Goal: Task Accomplishment & Management: Use online tool/utility

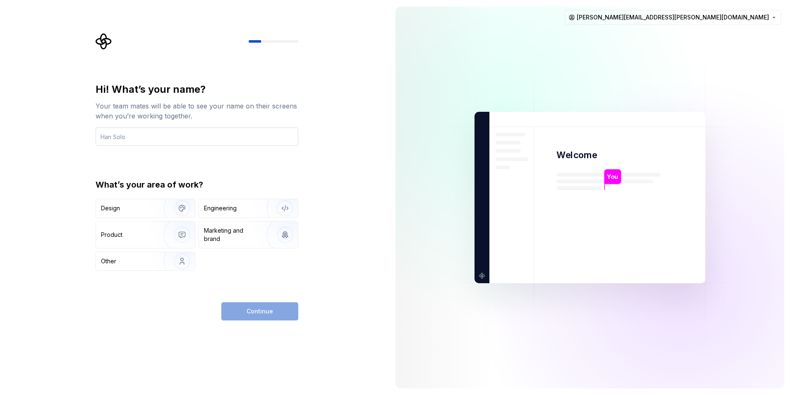
click at [225, 144] on input "text" at bounding box center [197, 136] width 203 height 18
type input "Revian"
click at [232, 209] on div "Engineering" at bounding box center [220, 208] width 33 height 8
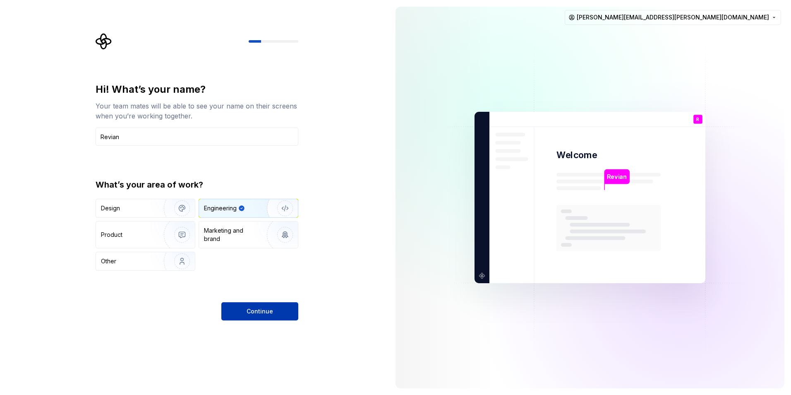
click at [254, 314] on span "Continue" at bounding box center [260, 311] width 26 height 8
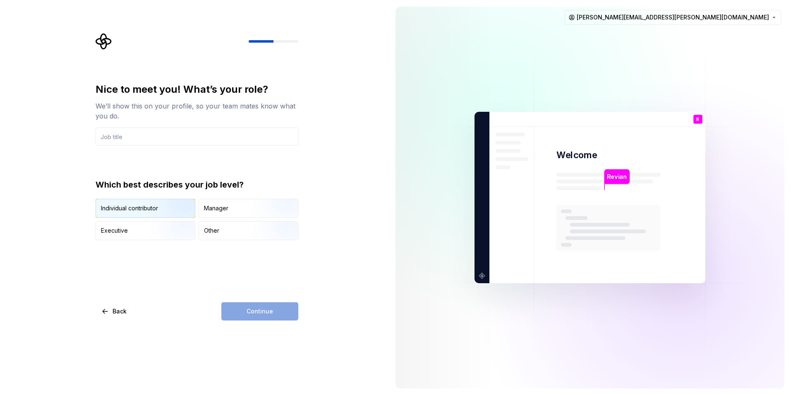
click at [175, 215] on img "button" at bounding box center [175, 218] width 53 height 55
click at [142, 139] on input "text" at bounding box center [197, 136] width 203 height 18
click at [276, 313] on div "Continue" at bounding box center [259, 311] width 77 height 18
click at [175, 137] on input "text" at bounding box center [197, 136] width 203 height 18
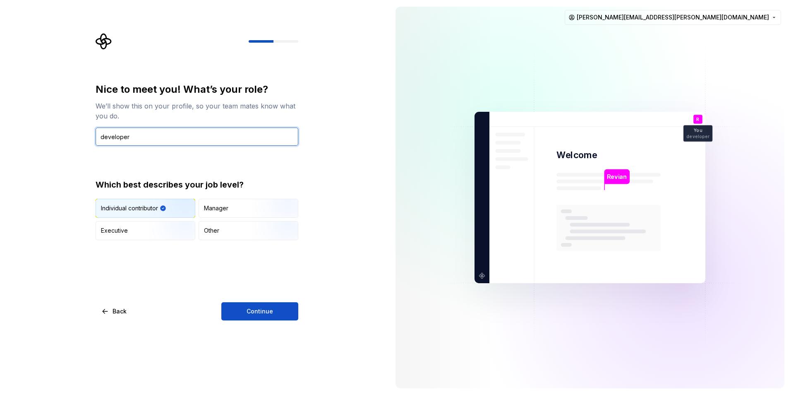
drag, startPoint x: 104, startPoint y: 136, endPoint x: 87, endPoint y: 136, distance: 17.4
click at [87, 136] on div "Nice to meet you! What’s your role? We’ll show this on your profile, so your te…" at bounding box center [194, 197] width 389 height 395
type input "Developer"
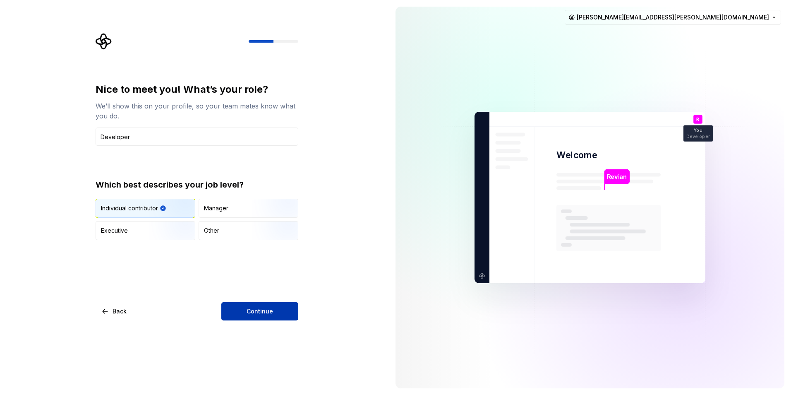
click at [240, 306] on button "Continue" at bounding box center [259, 311] width 77 height 18
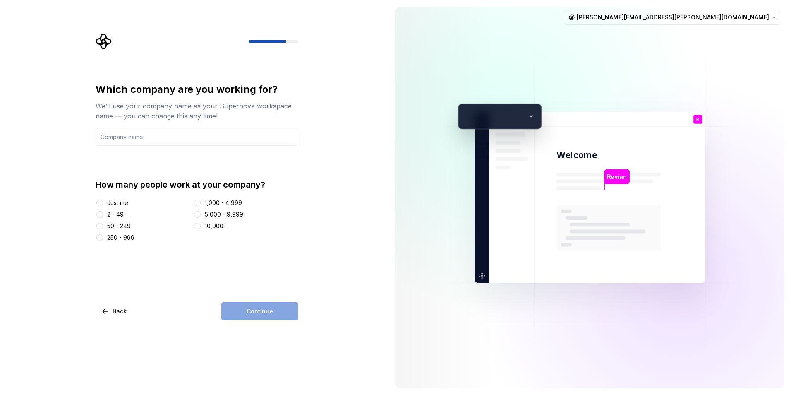
click at [121, 199] on div "Just me" at bounding box center [117, 203] width 21 height 8
click at [103, 200] on button "Just me" at bounding box center [99, 203] width 7 height 7
click at [289, 310] on div "Continue" at bounding box center [259, 311] width 77 height 18
click at [142, 142] on input "text" at bounding box center [197, 136] width 203 height 18
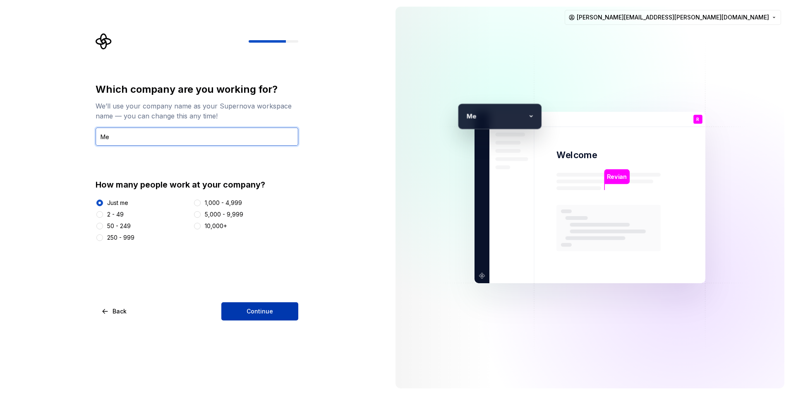
type input "Me"
click at [250, 309] on span "Continue" at bounding box center [260, 311] width 26 height 8
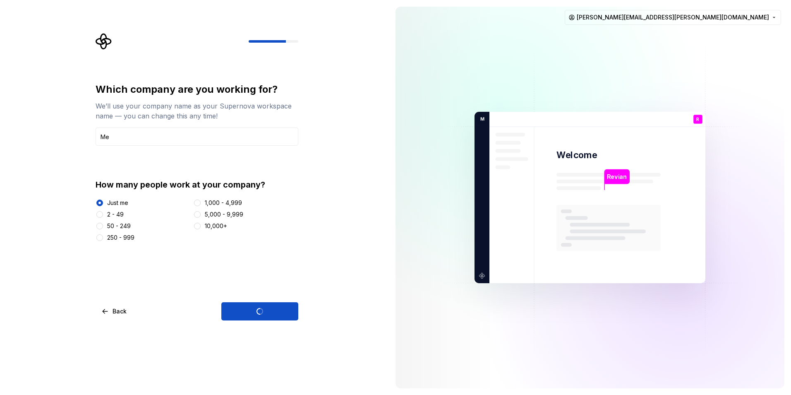
click at [261, 313] on div "Continue" at bounding box center [259, 311] width 77 height 18
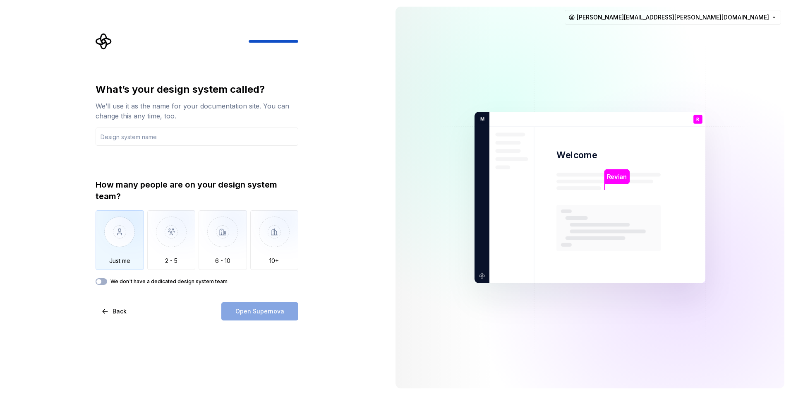
click at [99, 230] on img "button" at bounding box center [120, 237] width 48 height 55
click at [152, 143] on input "text" at bounding box center [197, 136] width 203 height 18
click at [106, 285] on div "What’s your design system called? We’ll use it as the name for your documentati…" at bounding box center [197, 202] width 203 height 238
click at [103, 282] on button "We don't have a dedicated design system team" at bounding box center [102, 281] width 12 height 7
click at [103, 283] on span "button" at bounding box center [103, 281] width 5 height 5
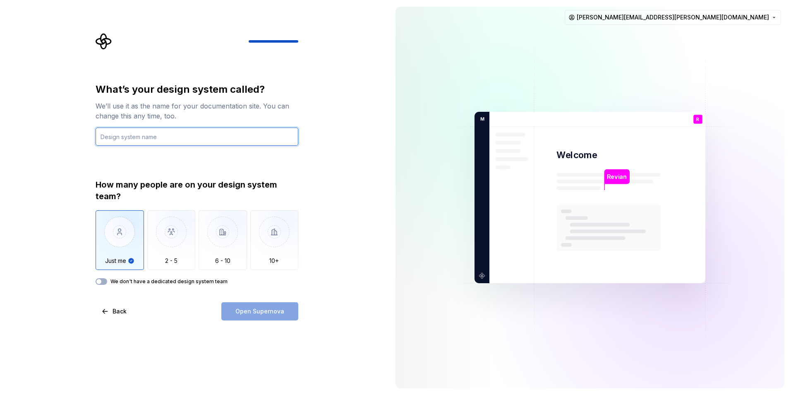
click at [132, 143] on input "text" at bounding box center [197, 136] width 203 height 18
type input "My"
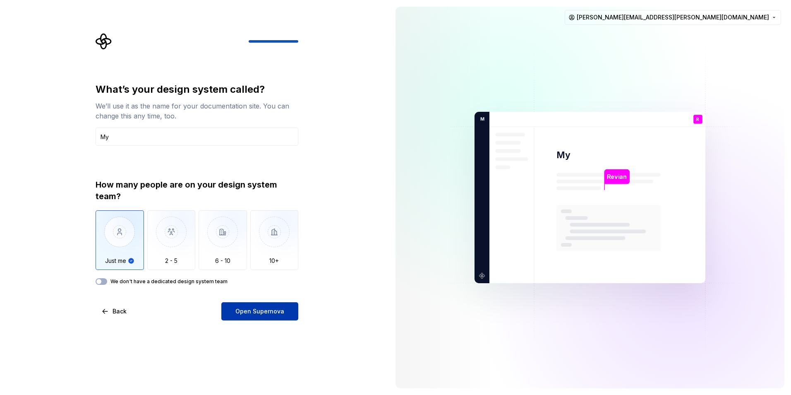
click at [246, 320] on button "Open Supernova" at bounding box center [259, 311] width 77 height 18
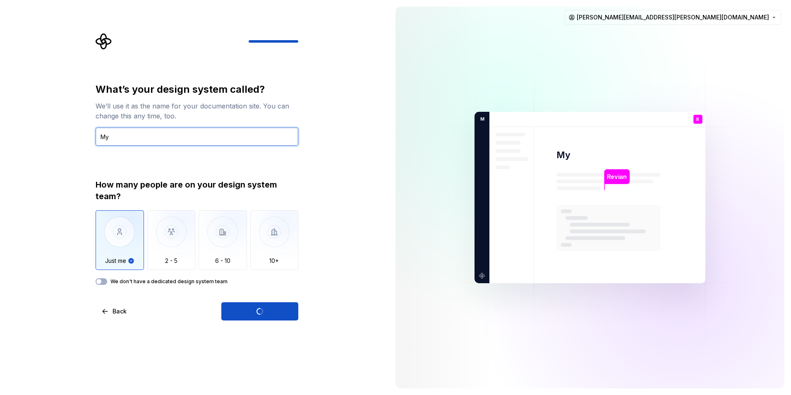
click at [130, 133] on input "My" at bounding box center [197, 136] width 203 height 18
click at [337, 318] on div "What’s your design system called? We’ll use it as the name for your documentati…" at bounding box center [194, 197] width 389 height 395
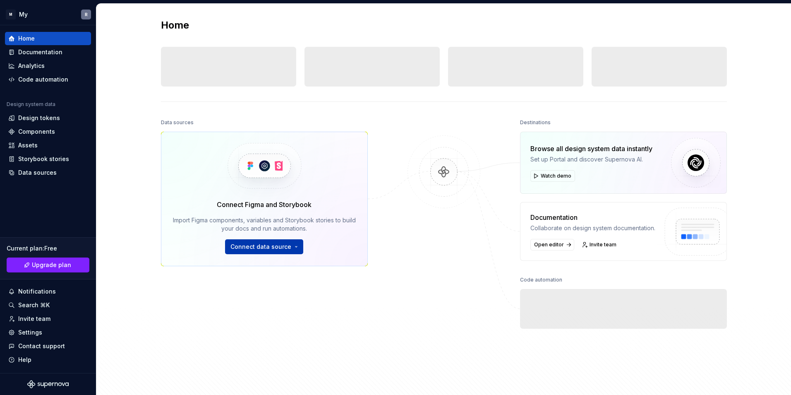
click at [255, 250] on span "Connect data source" at bounding box center [261, 247] width 61 height 8
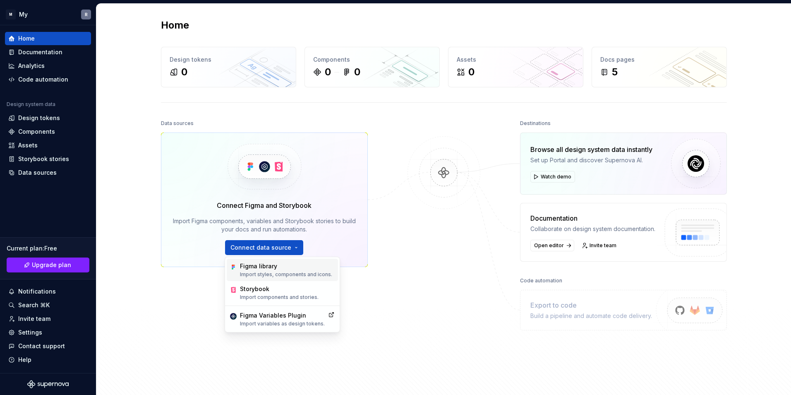
click at [265, 277] on p "Import styles, components and icons." at bounding box center [286, 274] width 92 height 7
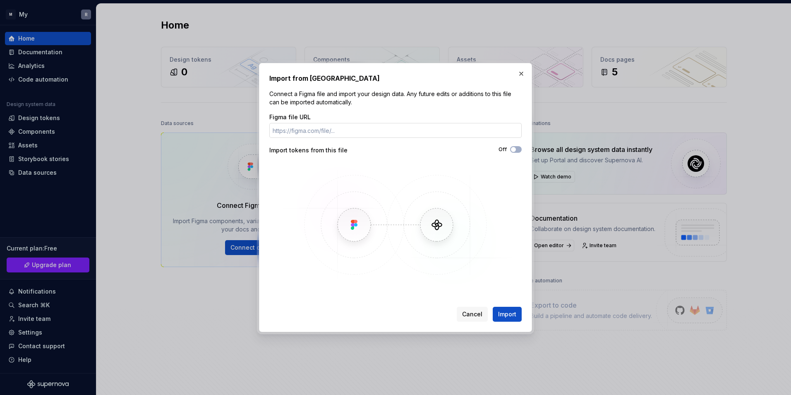
click at [331, 135] on input "Figma file URL" at bounding box center [395, 130] width 252 height 15
click at [519, 151] on button "Off" at bounding box center [516, 149] width 12 height 7
click at [516, 149] on icon "button" at bounding box center [513, 149] width 7 height 5
click at [359, 124] on input "Figma file URL" at bounding box center [395, 130] width 252 height 15
paste input "https://www.figma.com/design/xeUKUpMcSh2RqWlSB08kds/AI-Buddy?node-id=0-1&p=f&t=…"
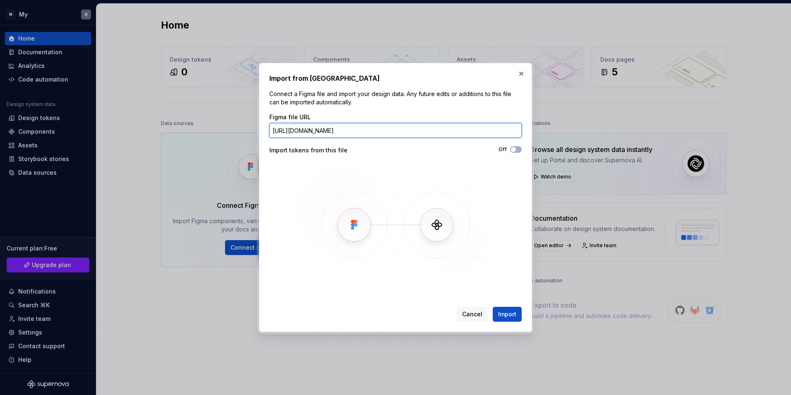
scroll to position [0, 69]
type input "https://www.figma.com/design/xeUKUpMcSh2RqWlSB08kds/AI-Buddy?node-id=0-1&p=f&t=…"
click at [501, 316] on span "Import" at bounding box center [507, 314] width 18 height 8
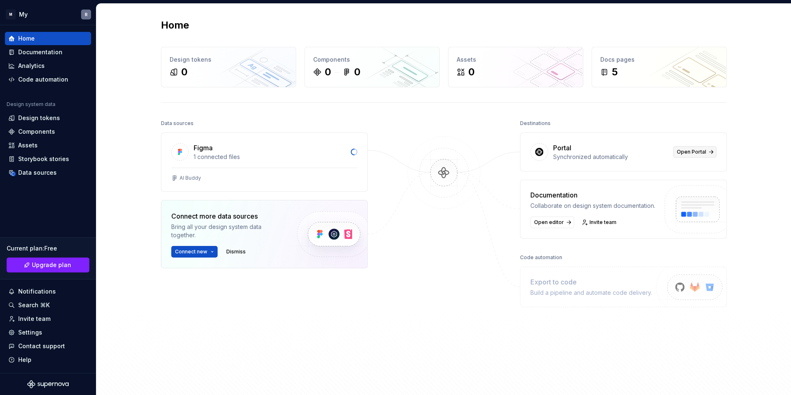
click at [679, 151] on span "Open Portal" at bounding box center [691, 152] width 29 height 7
click at [590, 296] on div "Build a pipeline and automate code delivery." at bounding box center [592, 292] width 122 height 8
click at [543, 306] on span "New pipeline" at bounding box center [557, 309] width 32 height 7
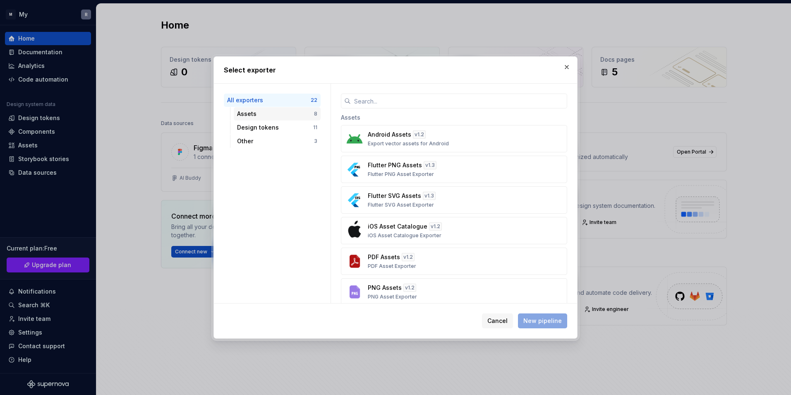
click at [260, 118] on div "Assets" at bounding box center [275, 114] width 77 height 8
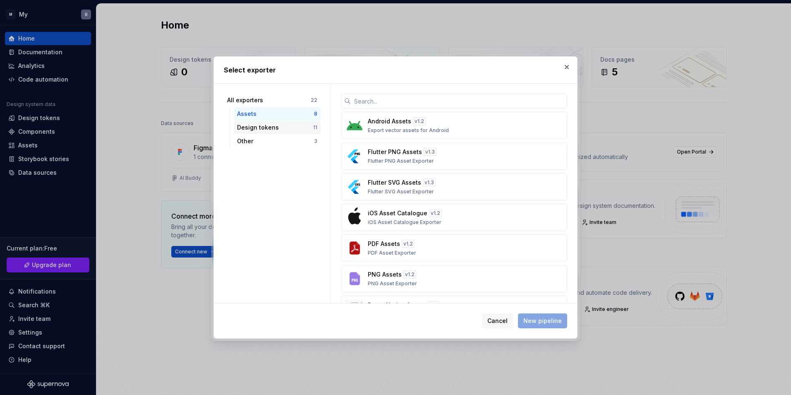
click at [263, 126] on div "Design tokens" at bounding box center [275, 127] width 76 height 8
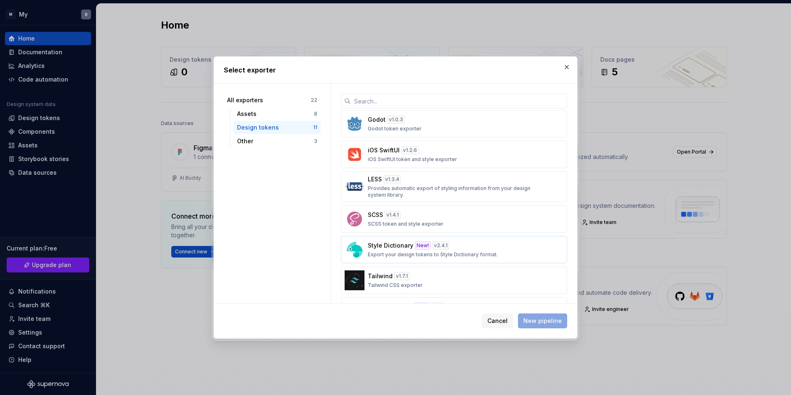
scroll to position [156, 0]
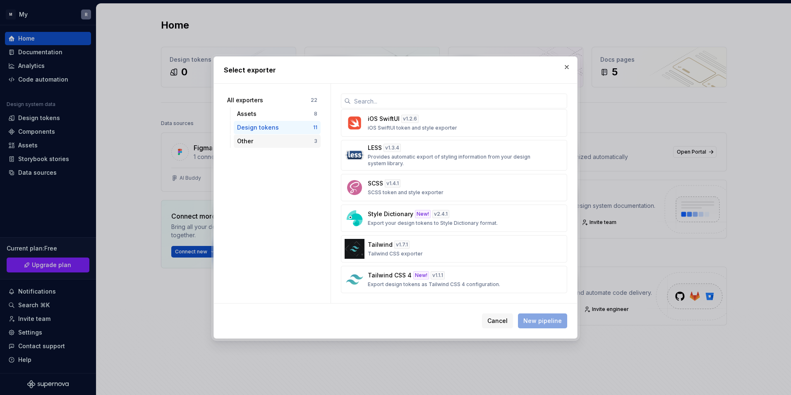
click at [262, 143] on div "Other" at bounding box center [275, 141] width 77 height 8
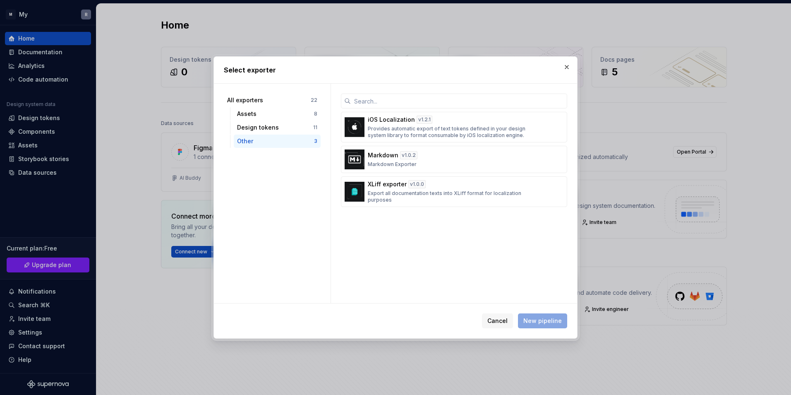
scroll to position [0, 0]
click at [258, 117] on div "Assets" at bounding box center [275, 114] width 77 height 8
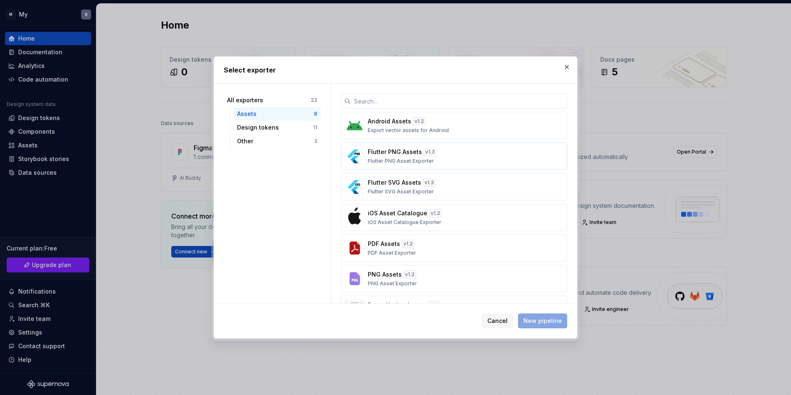
click at [392, 160] on p "Flutter PNG Asset Exporter" at bounding box center [401, 161] width 66 height 7
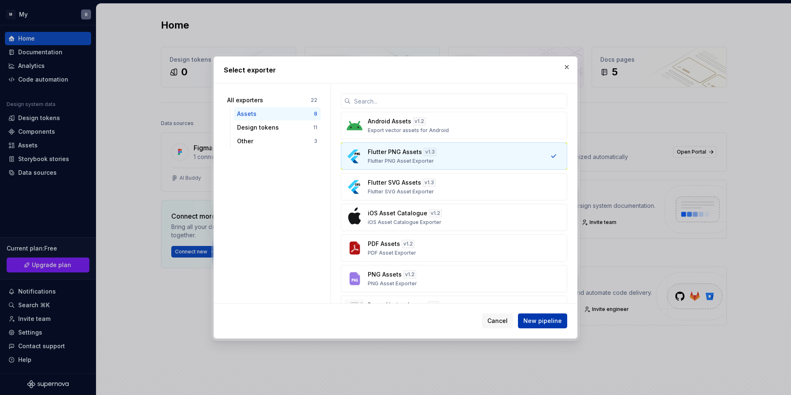
click at [545, 318] on span "New pipeline" at bounding box center [543, 321] width 38 height 8
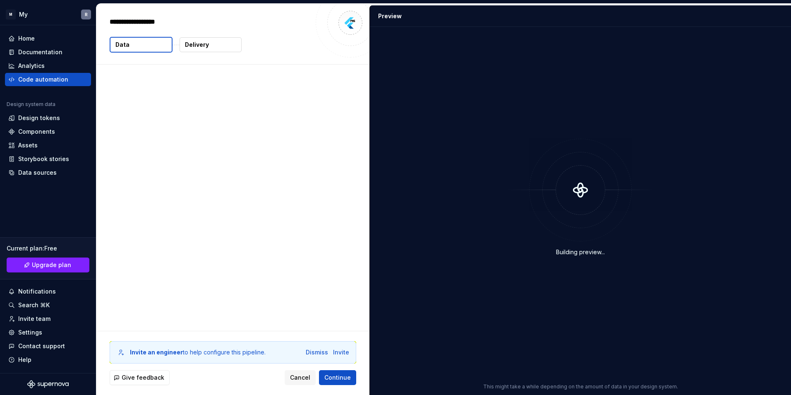
type textarea "*"
click at [156, 108] on p "0 vector assets" at bounding box center [143, 105] width 45 height 8
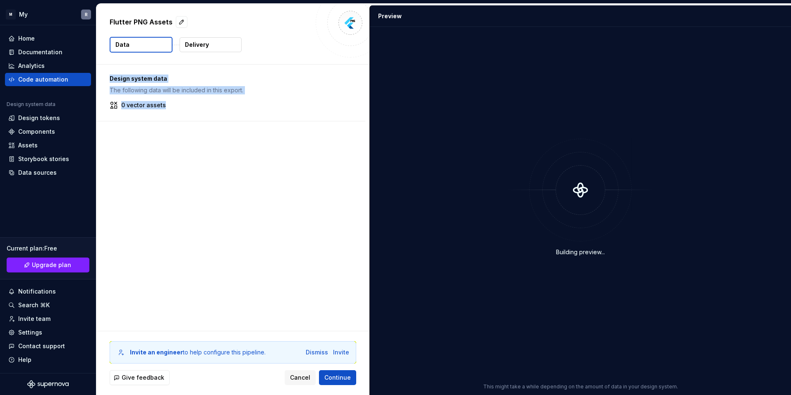
drag, startPoint x: 107, startPoint y: 82, endPoint x: 175, endPoint y: 108, distance: 72.5
click at [175, 108] on div "Design system data The following data will be included in this export. 0 vector…" at bounding box center [230, 93] width 269 height 56
drag, startPoint x: 175, startPoint y: 108, endPoint x: 257, endPoint y: 113, distance: 82.1
click at [257, 113] on div "Design system data The following data will be included in this export. 0 vector…" at bounding box center [230, 93] width 269 height 56
click at [207, 49] on button "Delivery" at bounding box center [211, 44] width 62 height 15
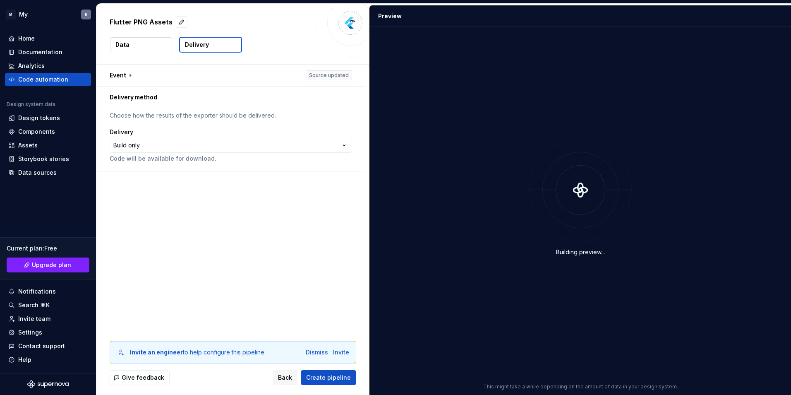
click at [148, 50] on button "Data" at bounding box center [141, 44] width 62 height 15
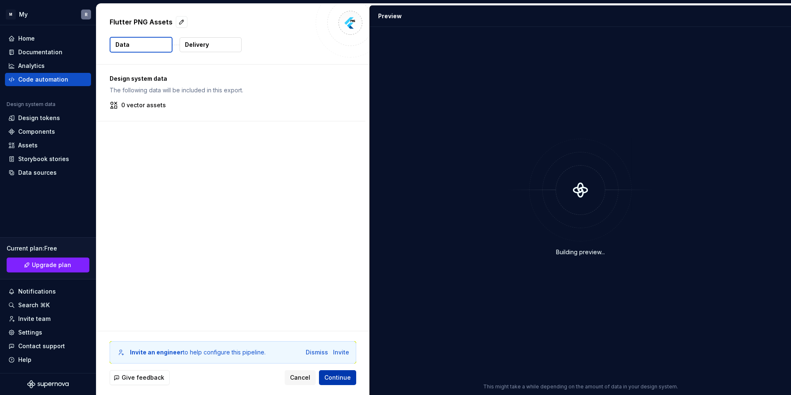
click at [340, 374] on span "Continue" at bounding box center [338, 377] width 26 height 8
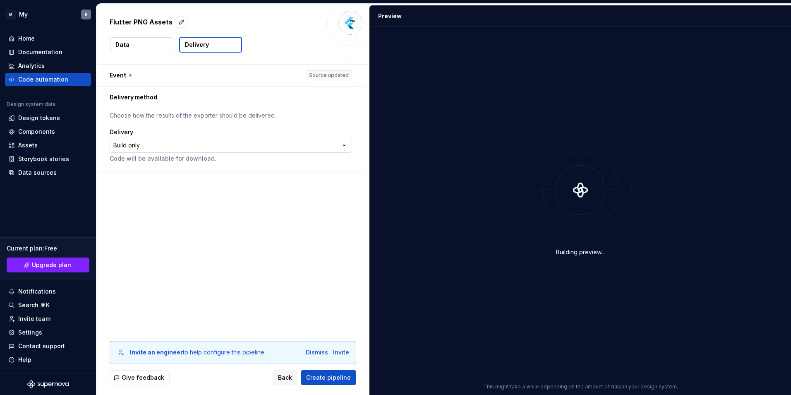
click at [199, 137] on html "**********" at bounding box center [395, 197] width 791 height 395
click at [196, 127] on html "**********" at bounding box center [395, 197] width 791 height 395
click at [143, 35] on div "Flutter PNG Assets Data Delivery" at bounding box center [232, 34] width 273 height 60
click at [146, 39] on button "Data" at bounding box center [141, 44] width 62 height 15
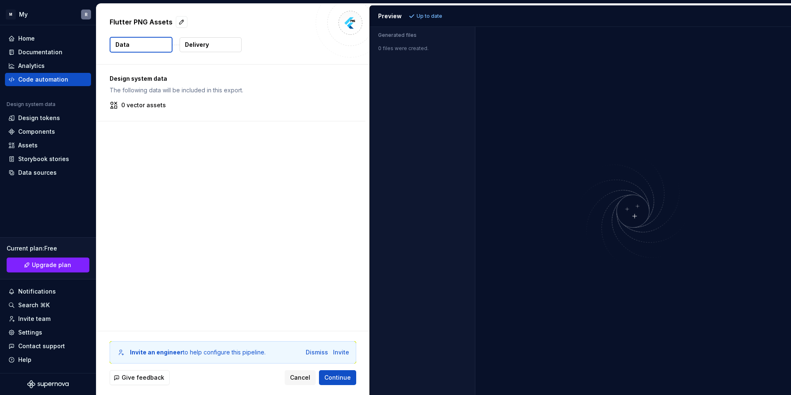
click at [200, 40] on button "Delivery" at bounding box center [211, 44] width 62 height 15
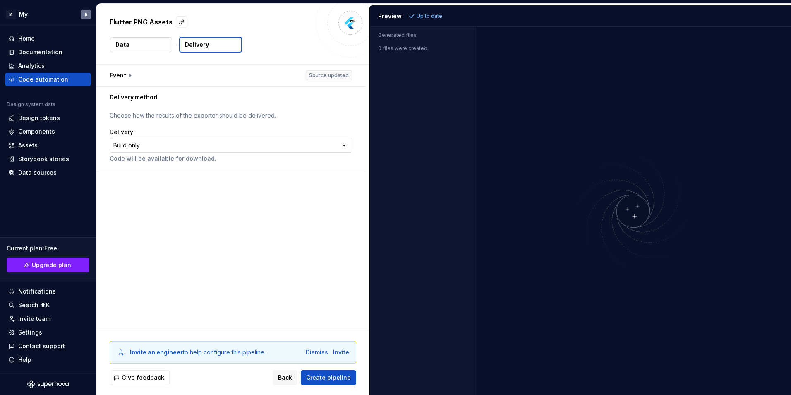
click at [182, 142] on html "**********" at bounding box center [395, 197] width 791 height 395
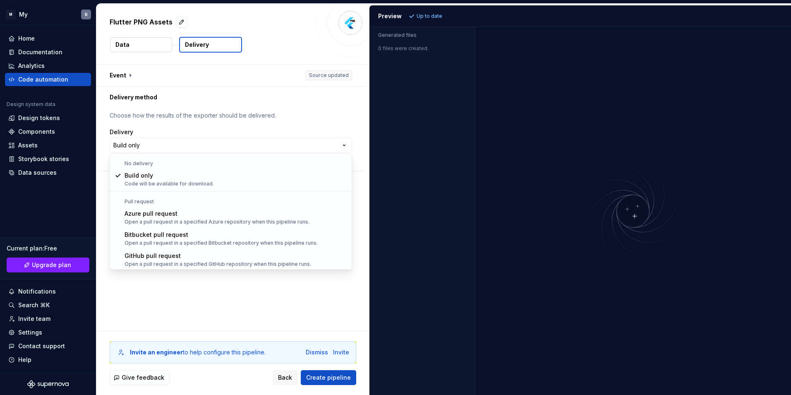
click at [183, 132] on html "**********" at bounding box center [395, 197] width 791 height 395
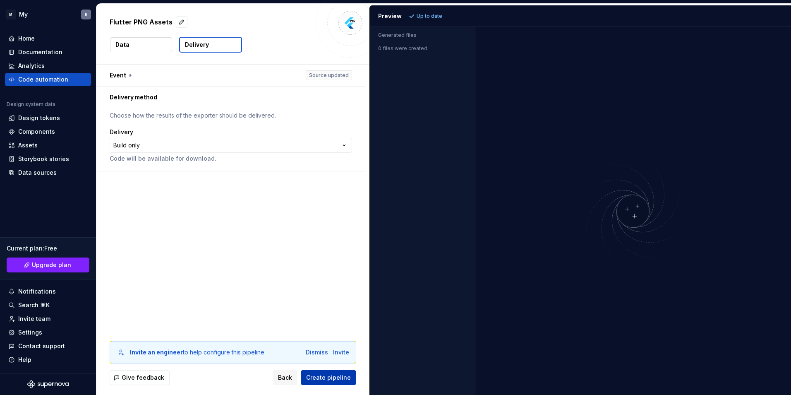
click at [335, 375] on span "Create pipeline" at bounding box center [328, 377] width 45 height 8
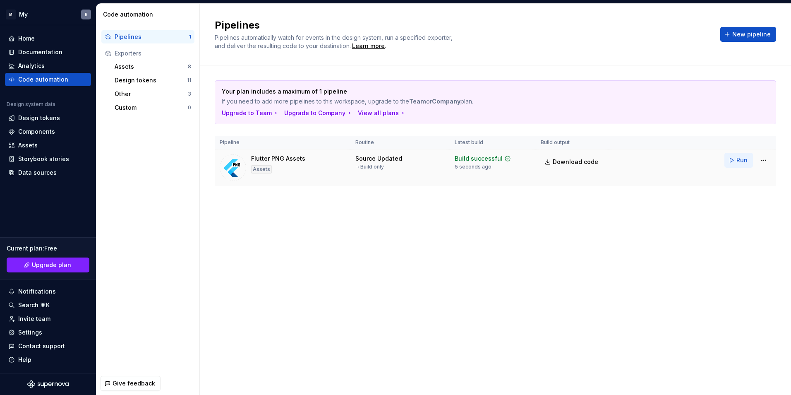
click at [742, 156] on span "Run" at bounding box center [742, 160] width 11 height 8
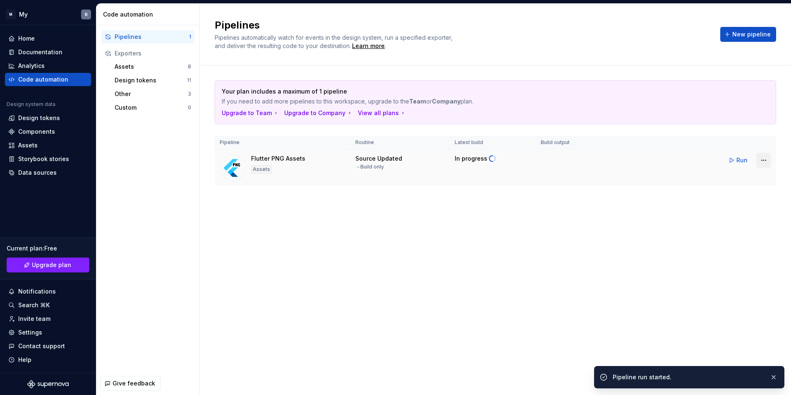
click at [762, 159] on html "M My R Home Documentation Analytics Code automation Design system data Design t…" at bounding box center [395, 197] width 791 height 395
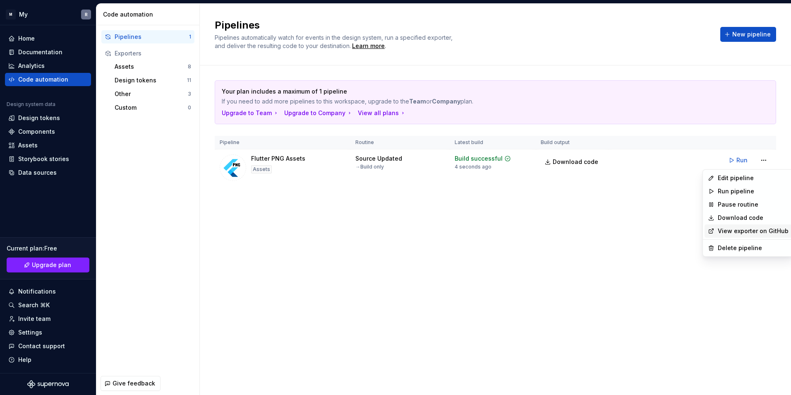
click at [759, 228] on link "View exporter on GitHub" at bounding box center [753, 231] width 71 height 8
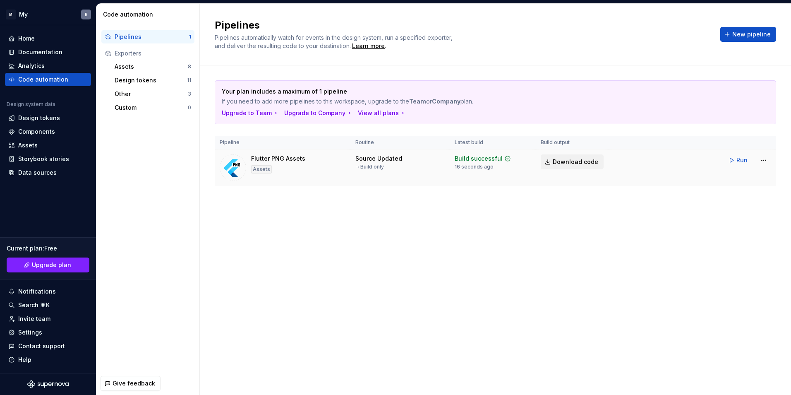
click at [579, 159] on span "Download code" at bounding box center [576, 162] width 46 height 8
click at [375, 206] on div "Your plan includes a maximum of 1 pipeline If you need to add more pipelines to…" at bounding box center [496, 141] width 562 height 152
click at [123, 67] on div "Assets" at bounding box center [151, 67] width 73 height 8
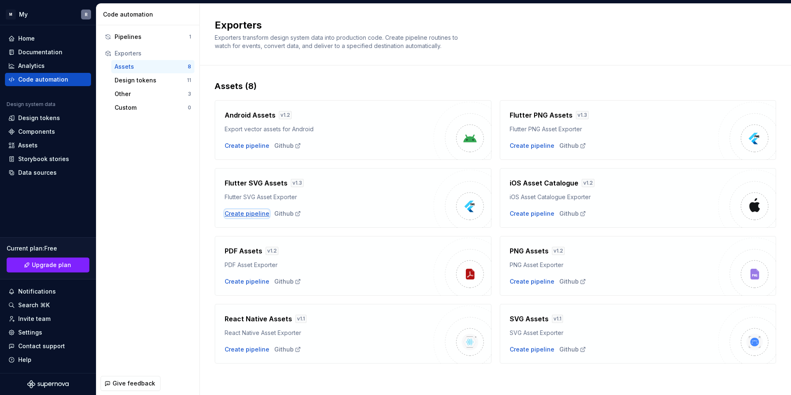
click at [252, 215] on div "Create pipeline" at bounding box center [247, 213] width 45 height 8
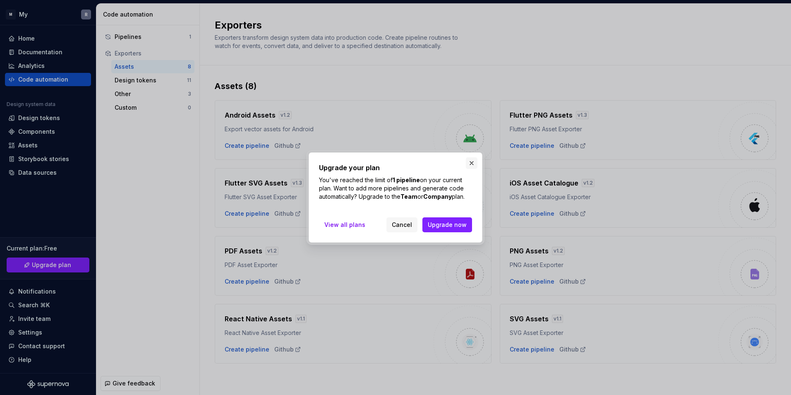
click at [468, 166] on button "button" at bounding box center [472, 163] width 12 height 12
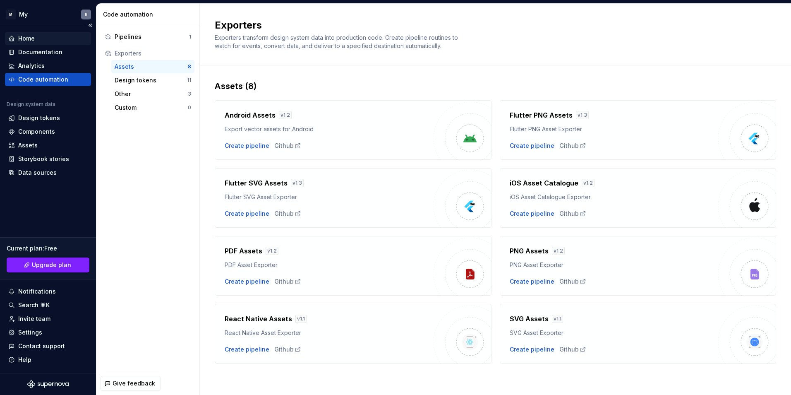
click at [33, 43] on div "Home" at bounding box center [48, 38] width 86 height 13
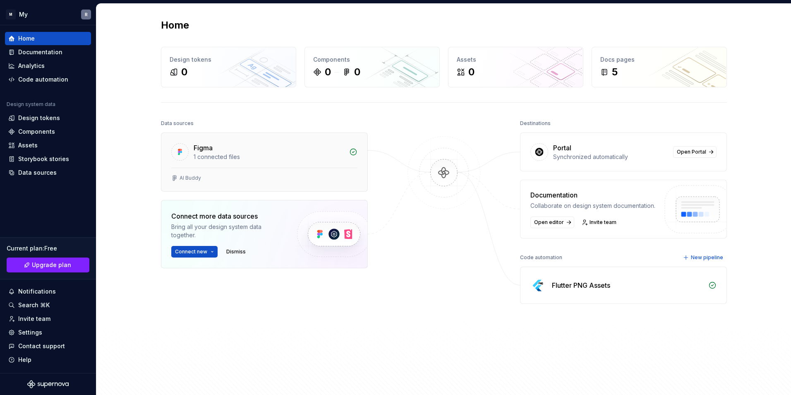
click at [246, 186] on div "AI Buddy" at bounding box center [264, 180] width 206 height 24
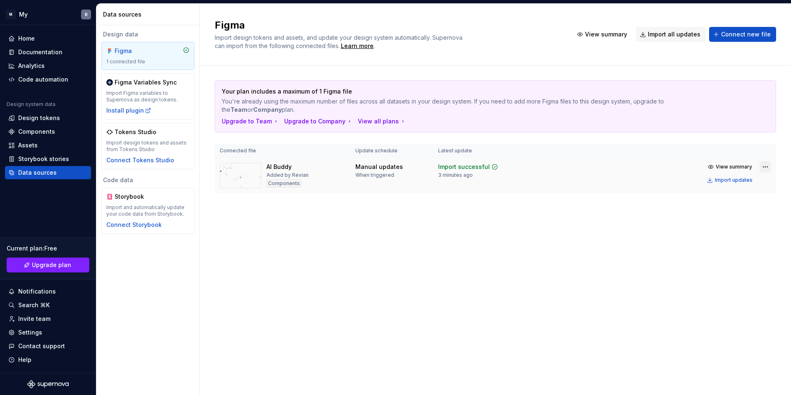
click at [763, 169] on html "M My R Home Documentation Analytics Code automation Design system data Design t…" at bounding box center [395, 197] width 791 height 395
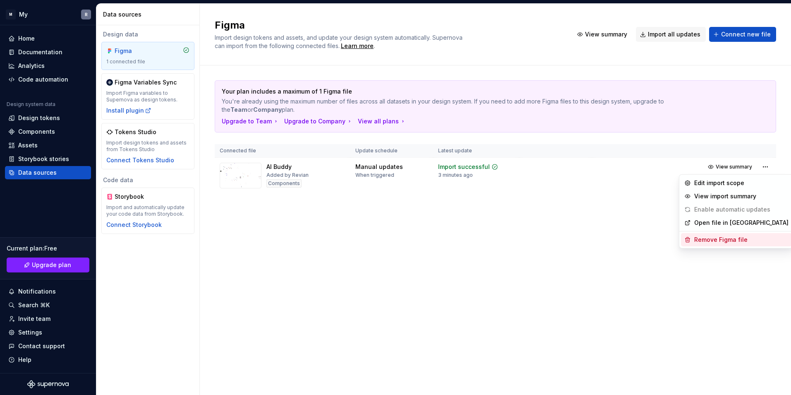
click at [740, 238] on div "Remove Figma file" at bounding box center [742, 240] width 94 height 8
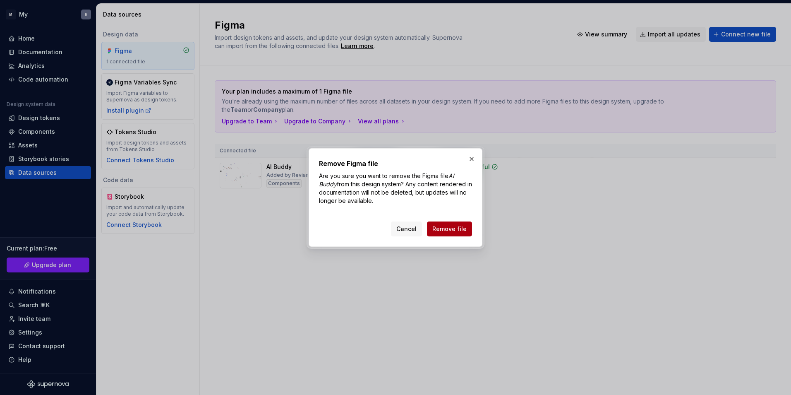
click at [468, 233] on button "Remove file" at bounding box center [449, 228] width 45 height 15
click at [464, 234] on div "Cancel Remove file" at bounding box center [431, 228] width 81 height 15
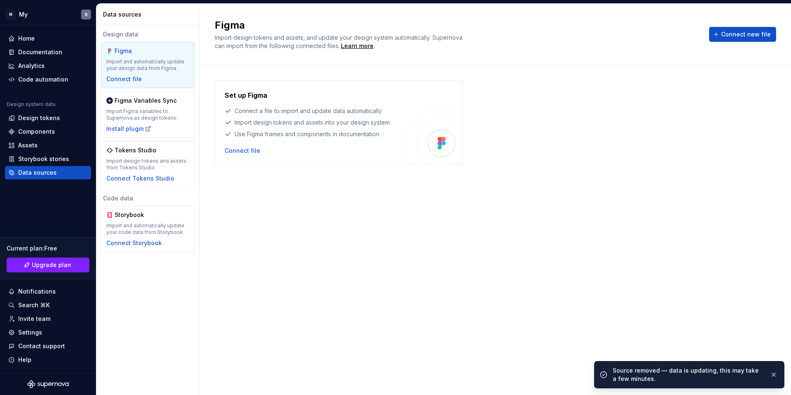
click at [505, 214] on div "Set up Figma Connect a file to import and update data automatically Import desi…" at bounding box center [496, 221] width 562 height 283
